Goal: Task Accomplishment & Management: Manage account settings

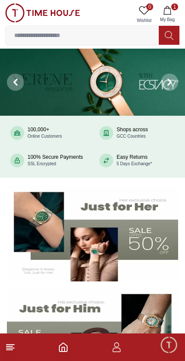
click at [118, 351] on icon "button" at bounding box center [116, 347] width 10 height 10
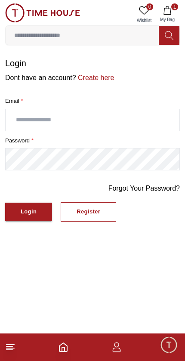
click at [47, 115] on input "text" at bounding box center [93, 120] width 174 height 22
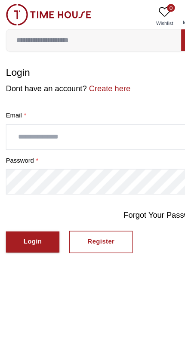
click at [34, 9] on img at bounding box center [42, 12] width 75 height 19
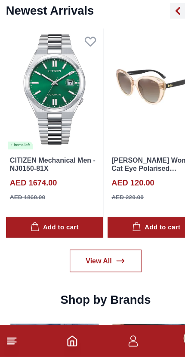
scroll to position [648, 0]
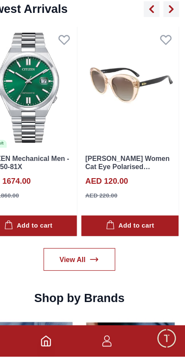
click at [156, 332] on span "Minimize live chat window" at bounding box center [168, 344] width 25 height 25
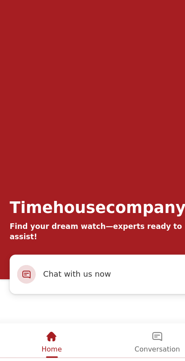
scroll to position [734, 0]
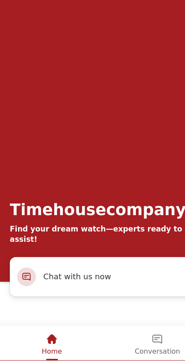
click at [47, 296] on div "Home" at bounding box center [46, 291] width 18 height 15
click at [47, 293] on em "Home" at bounding box center [45, 291] width 10 height 10
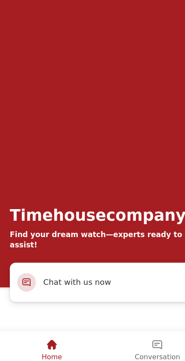
click at [49, 295] on em "Home" at bounding box center [45, 296] width 10 height 10
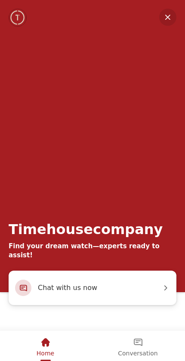
click at [22, 12] on img "Company logo" at bounding box center [17, 17] width 17 height 17
click at [175, 8] on div "Timehousecompany Find your dream watch—experts ready to assist!" at bounding box center [92, 135] width 185 height 271
click at [169, 12] on em "Minimize" at bounding box center [167, 17] width 17 height 17
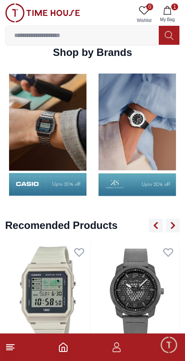
click at [15, 340] on footer "1" at bounding box center [92, 347] width 185 height 28
click at [6, 332] on img at bounding box center [47, 294] width 85 height 107
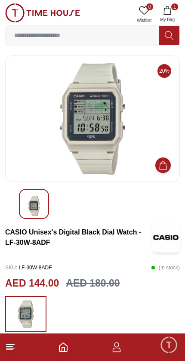
click at [12, 352] on icon at bounding box center [10, 347] width 10 height 10
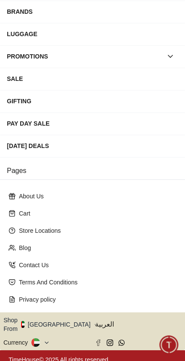
scroll to position [123, 0]
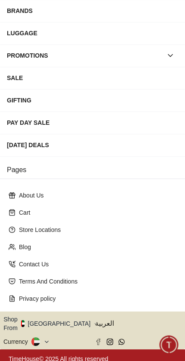
click at [38, 262] on p "Contact Us" at bounding box center [96, 264] width 154 height 9
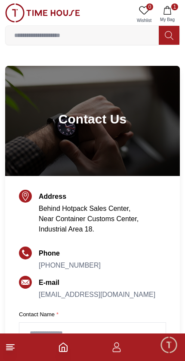
click at [68, 268] on link "+971569145151" at bounding box center [70, 265] width 62 height 7
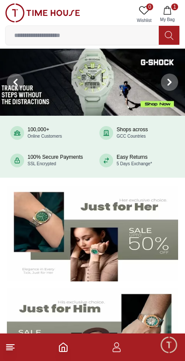
click at [178, 9] on button "1 My Bag" at bounding box center [167, 14] width 25 height 22
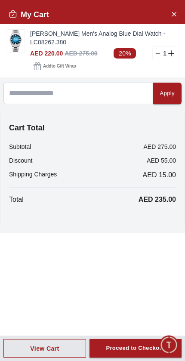
click at [176, 9] on icon "Close Account" at bounding box center [173, 14] width 7 height 11
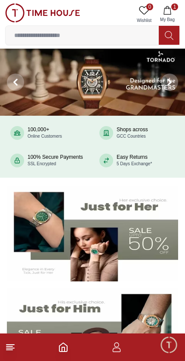
click at [120, 342] on footer "1" at bounding box center [92, 347] width 185 height 28
click at [111, 332] on img at bounding box center [92, 335] width 171 height 95
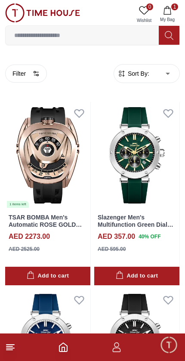
click at [127, 346] on footer "1" at bounding box center [92, 347] width 185 height 28
click at [120, 344] on icon "button" at bounding box center [116, 347] width 10 height 10
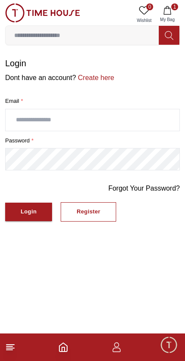
click at [99, 207] on div "Register" at bounding box center [89, 212] width 24 height 10
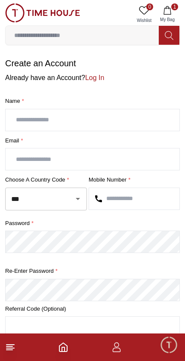
click at [99, 74] on link "Log In" at bounding box center [94, 77] width 19 height 7
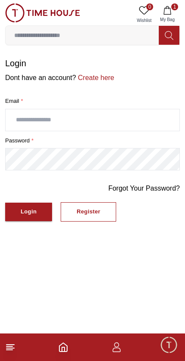
click at [56, 120] on input "text" at bounding box center [93, 120] width 174 height 22
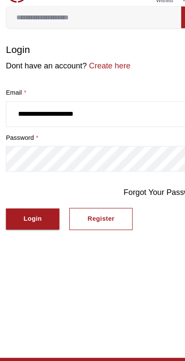
type input "**********"
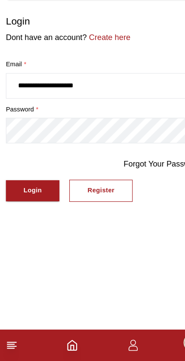
click at [22, 203] on button "Login" at bounding box center [28, 212] width 47 height 19
